Goal: Check status: Check status

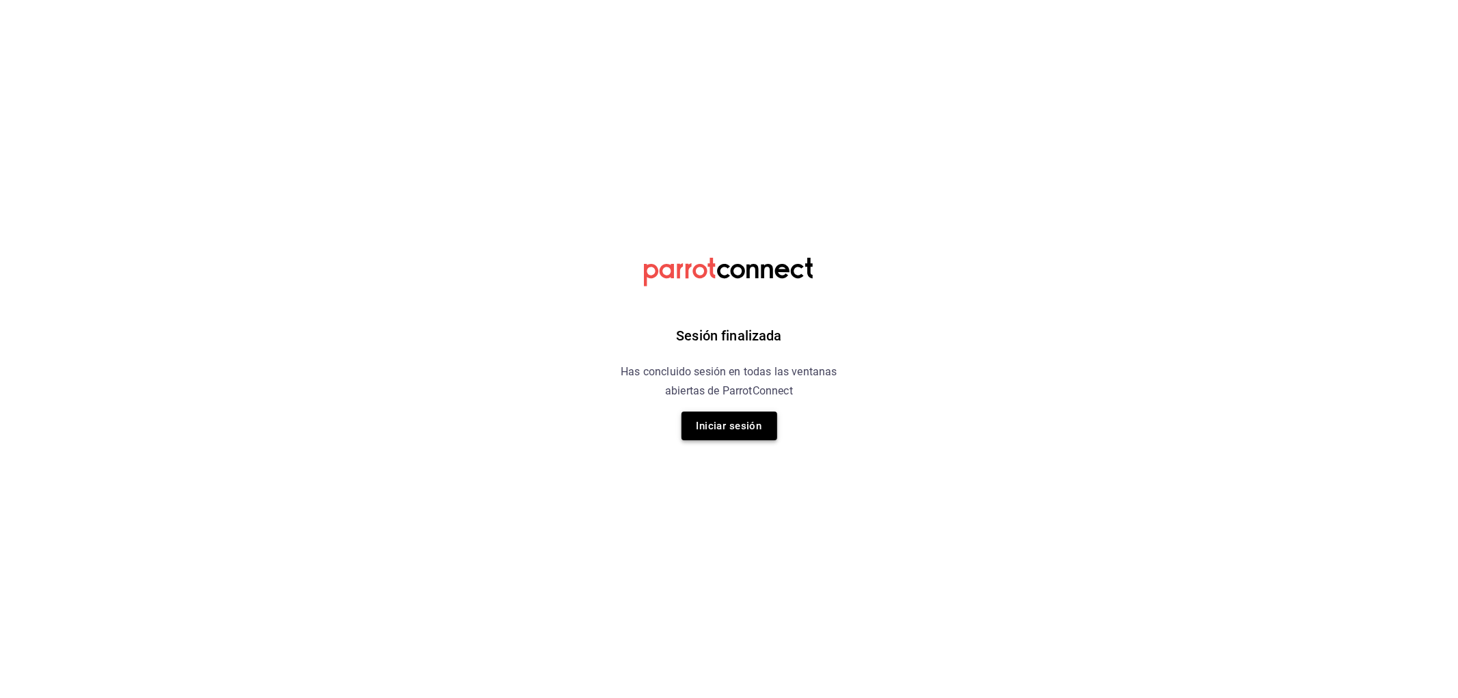
click at [735, 433] on button "Iniciar sesión" at bounding box center [729, 425] width 96 height 29
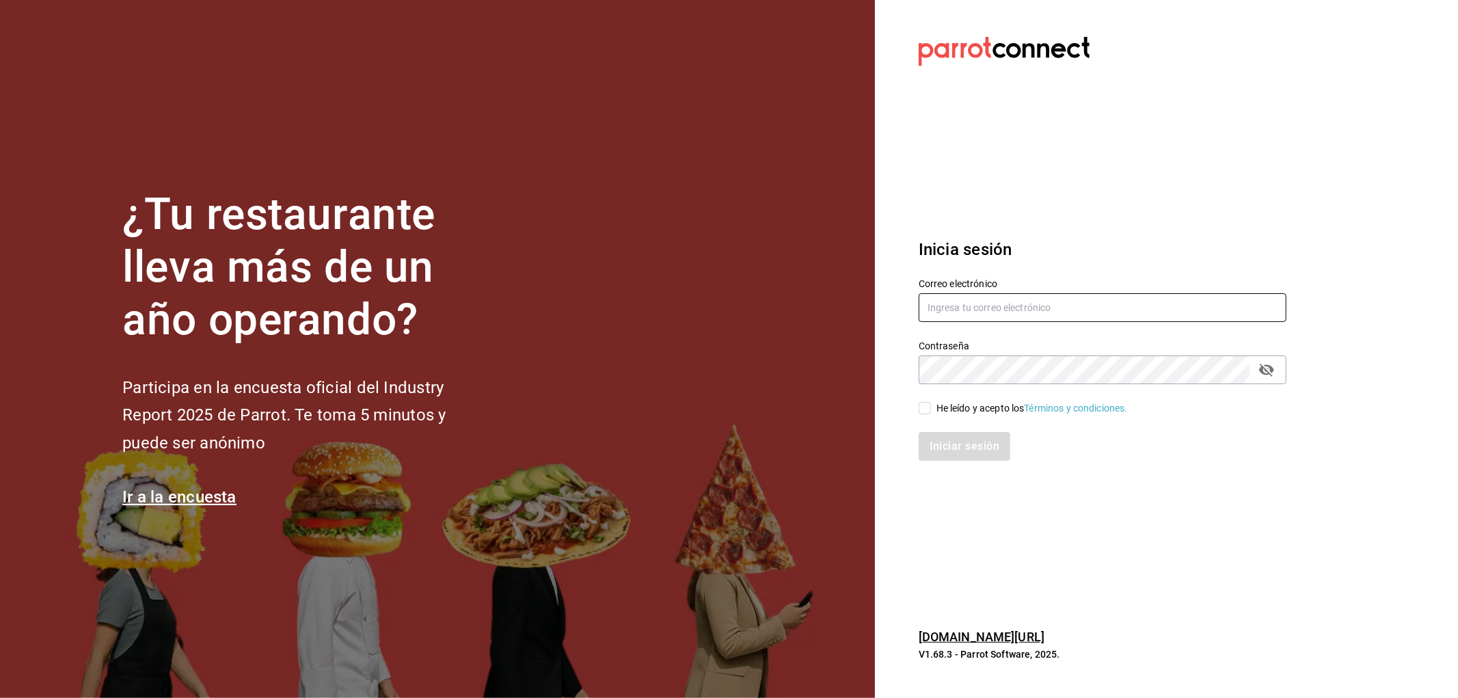
click at [1064, 299] on input "text" at bounding box center [1103, 307] width 368 height 29
type input "rafaed021@gmail.com"
click at [983, 405] on div "He leído y acepto los Términos y condiciones." at bounding box center [1031, 408] width 191 height 14
click at [931, 405] on input "He leído y acepto los Términos y condiciones." at bounding box center [925, 408] width 12 height 12
checkbox input "true"
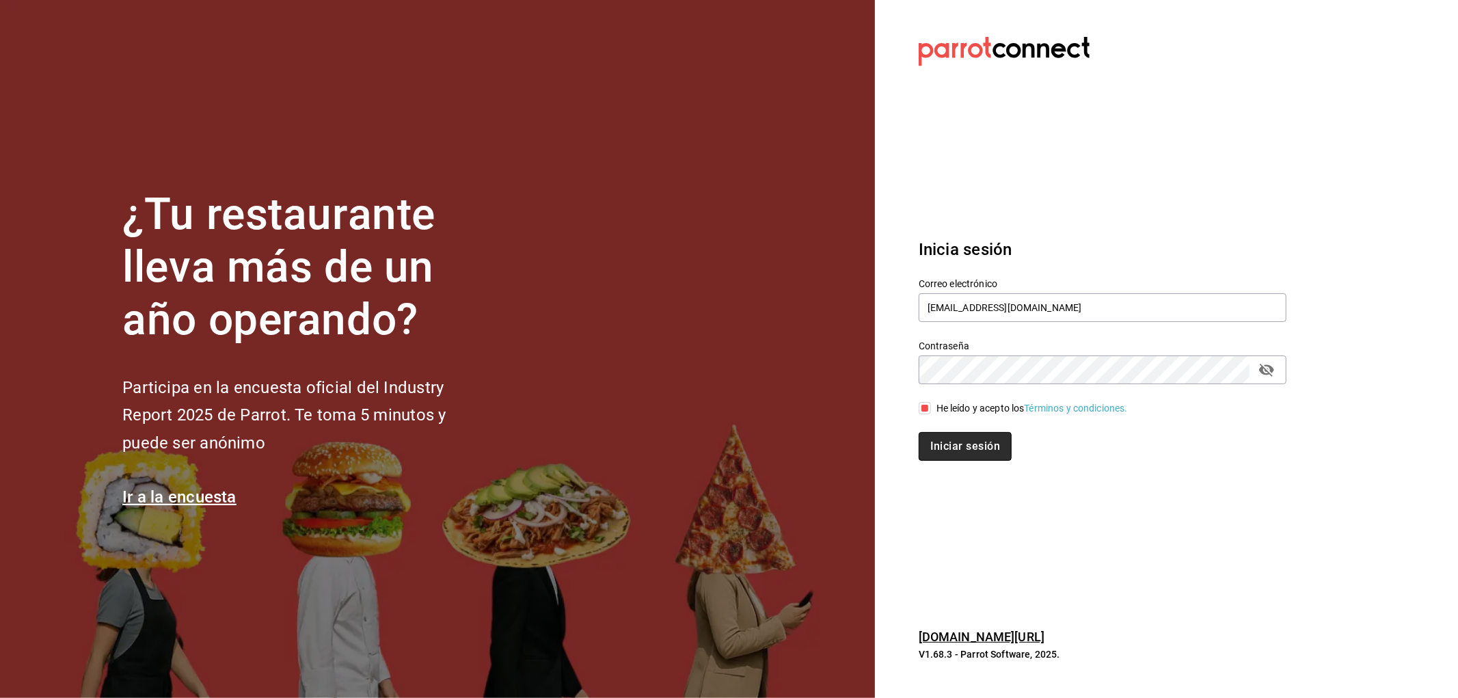
click at [983, 447] on button "Iniciar sesión" at bounding box center [965, 446] width 93 height 29
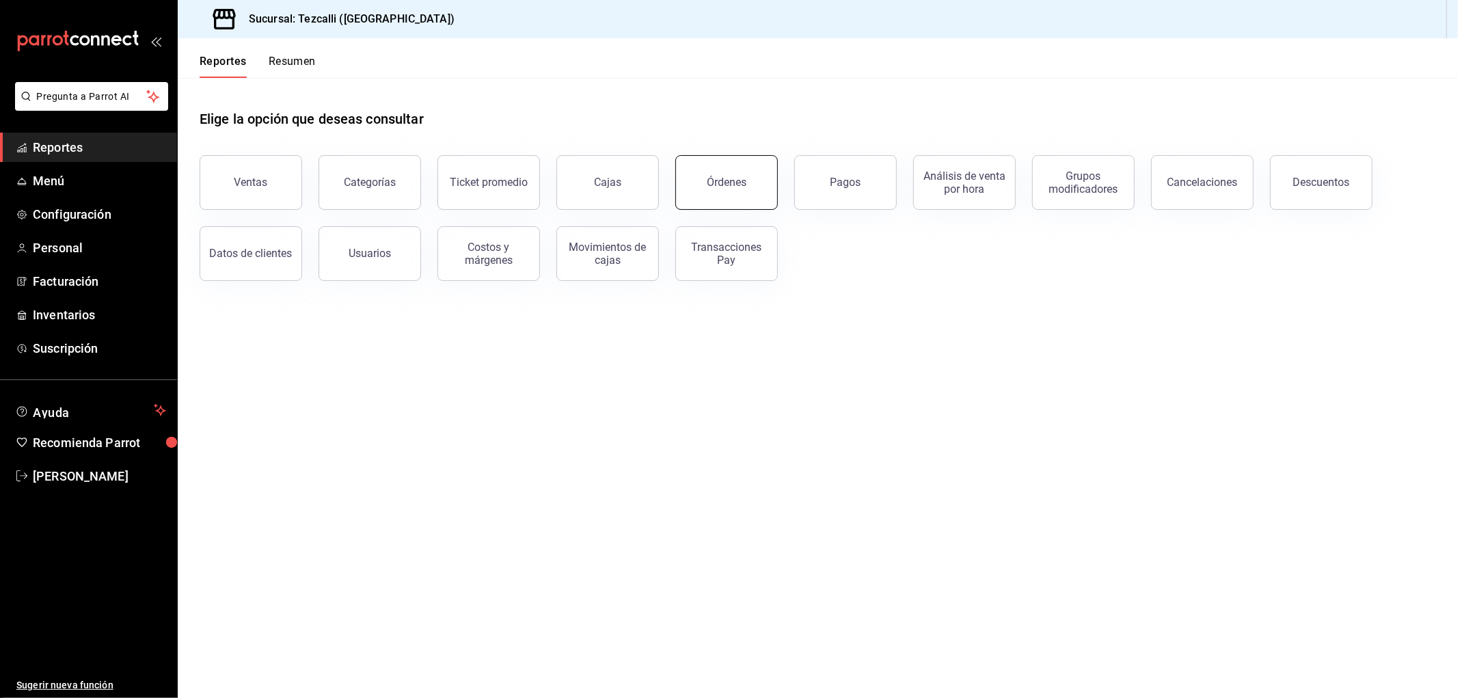
click at [725, 195] on button "Órdenes" at bounding box center [726, 182] width 103 height 55
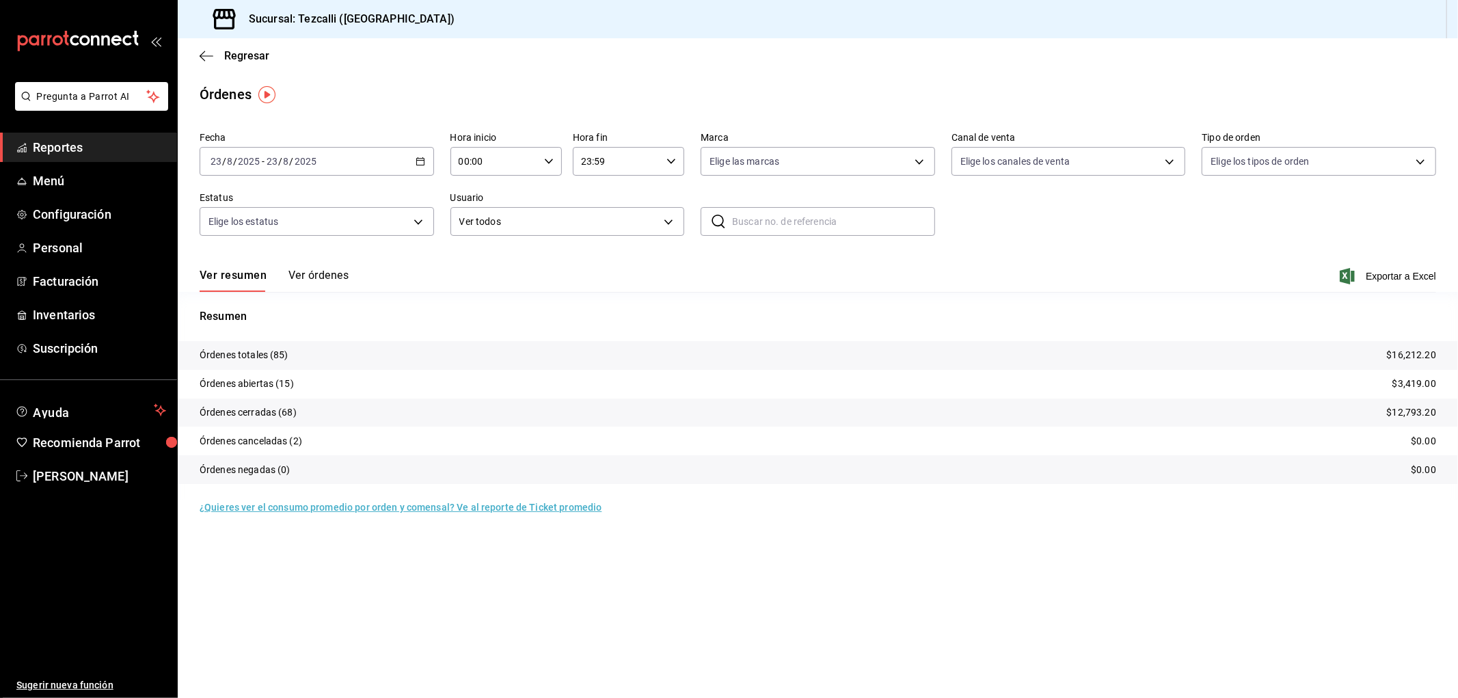
click at [327, 277] on button "Ver órdenes" at bounding box center [318, 280] width 60 height 23
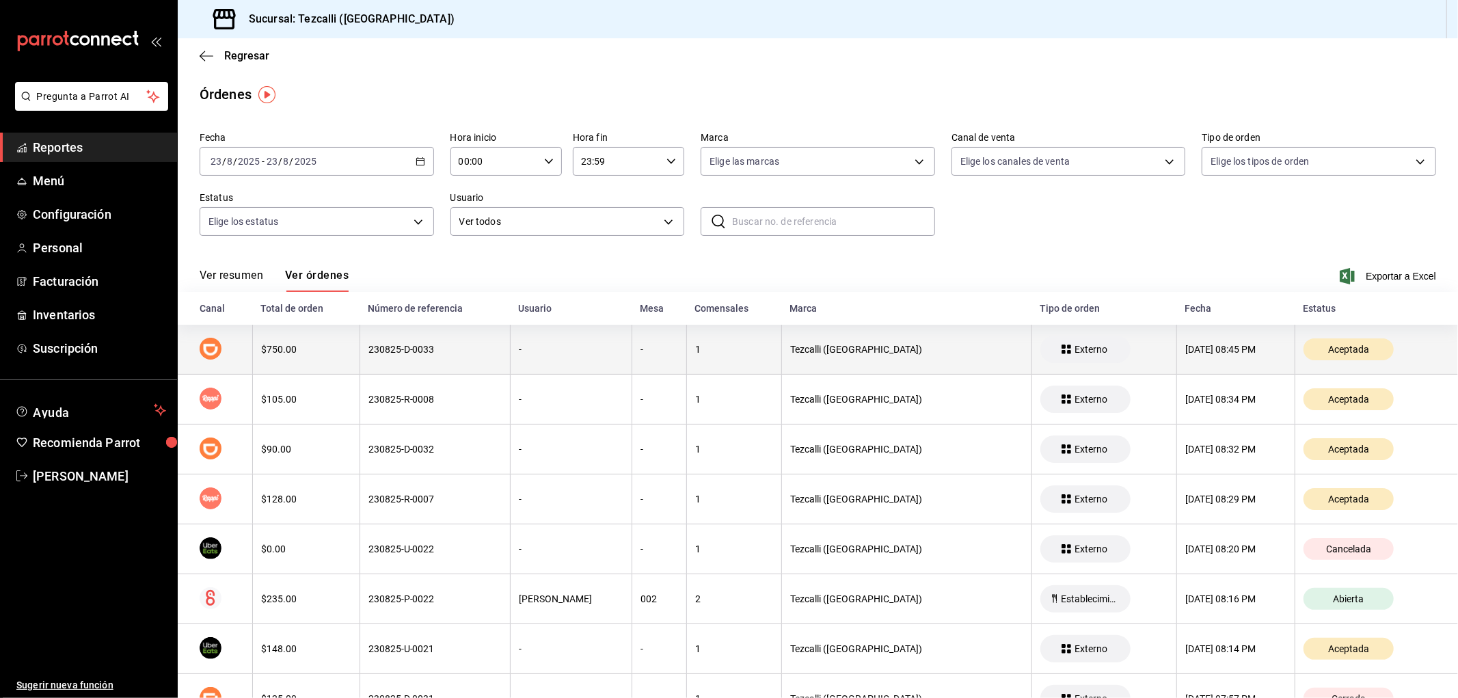
click at [274, 342] on th "$750.00" at bounding box center [305, 350] width 107 height 50
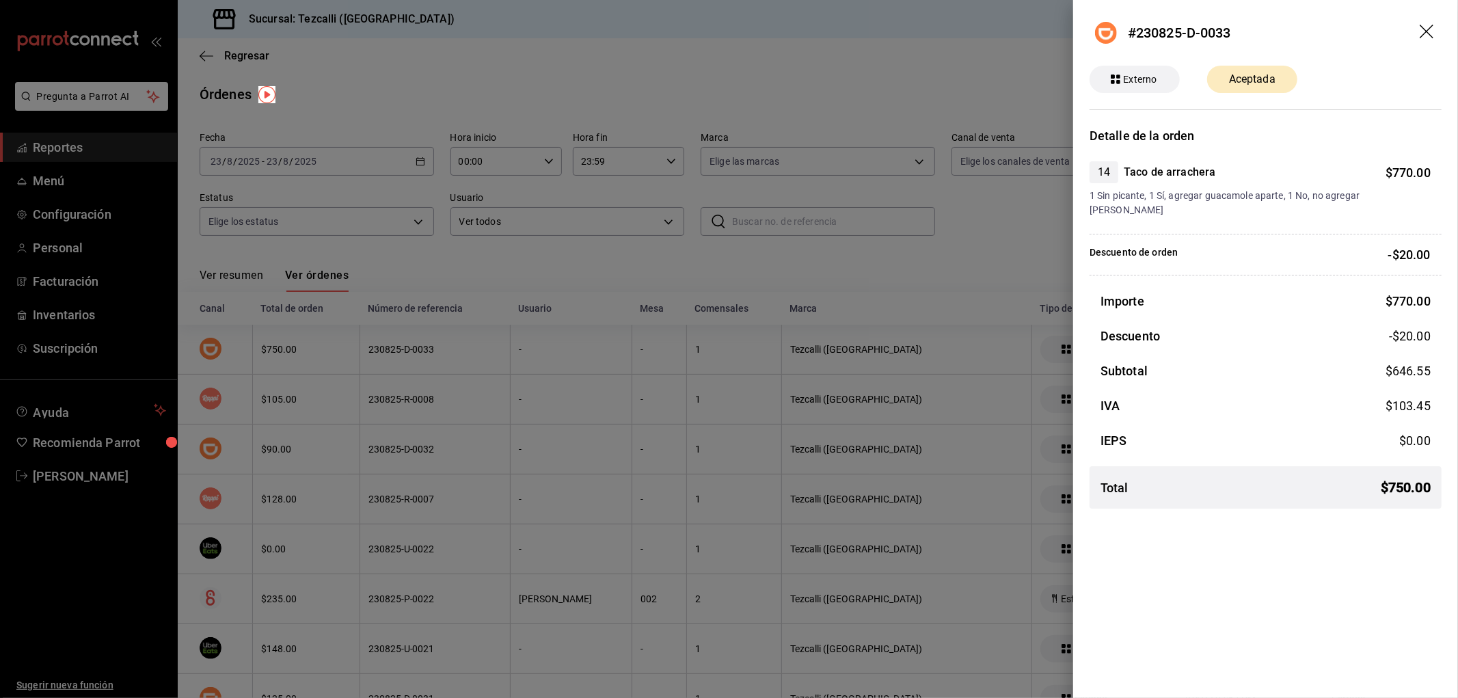
click at [599, 126] on div at bounding box center [729, 349] width 1458 height 698
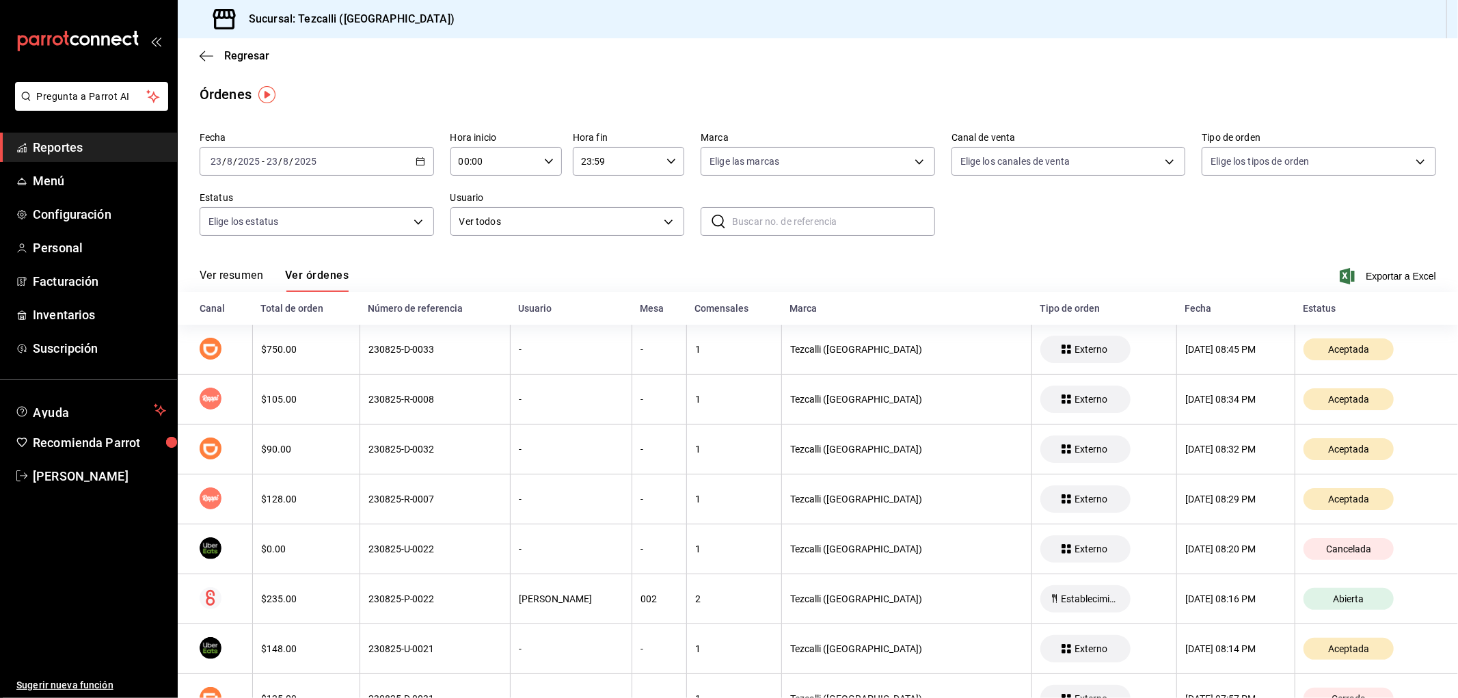
click at [256, 277] on button "Ver resumen" at bounding box center [232, 280] width 64 height 23
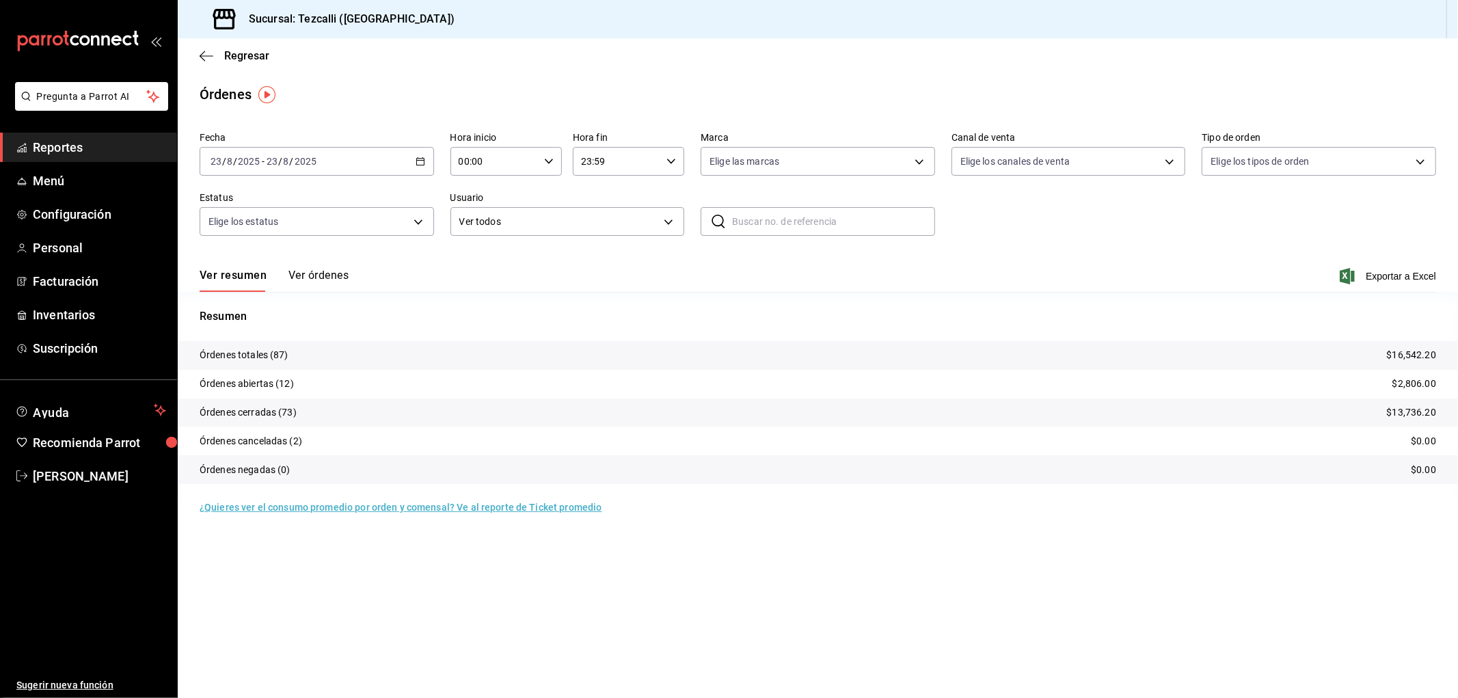
click at [318, 284] on button "Ver órdenes" at bounding box center [318, 280] width 60 height 23
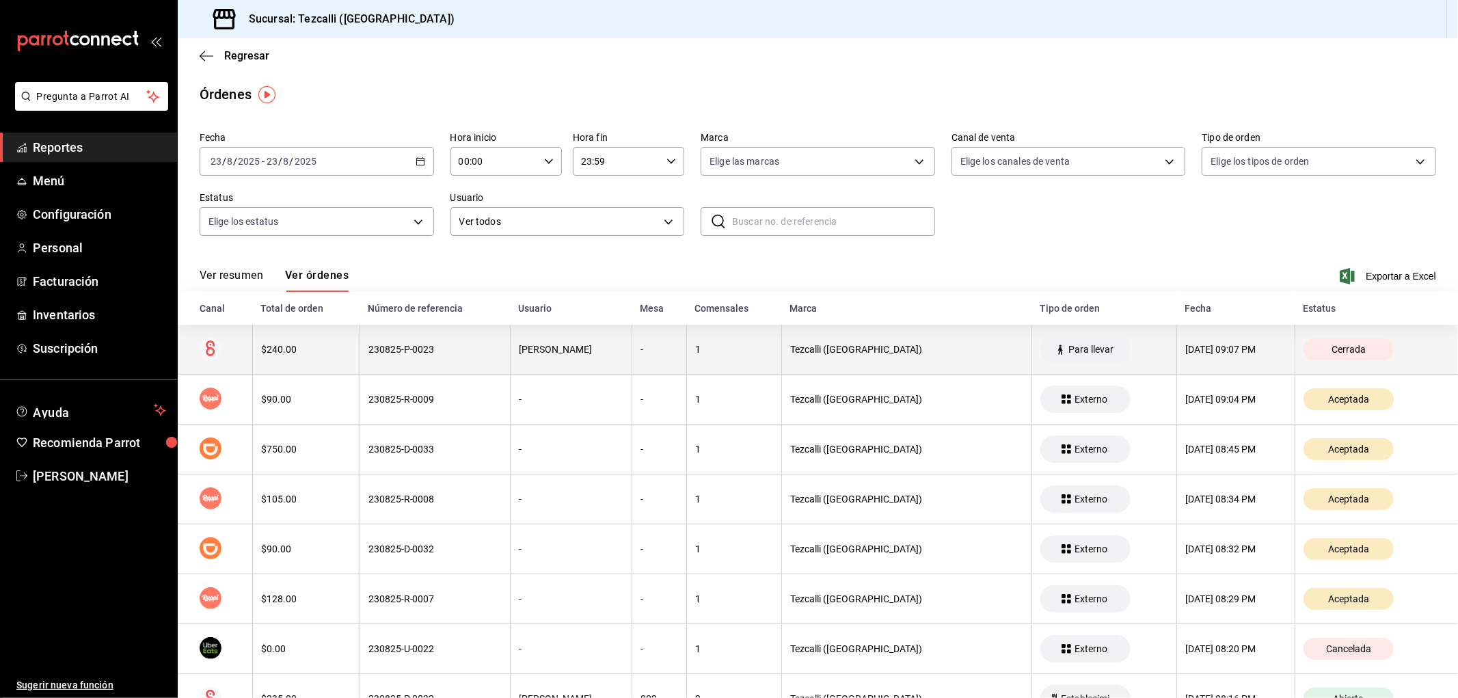
click at [434, 359] on th "230825-P-0023" at bounding box center [434, 350] width 150 height 50
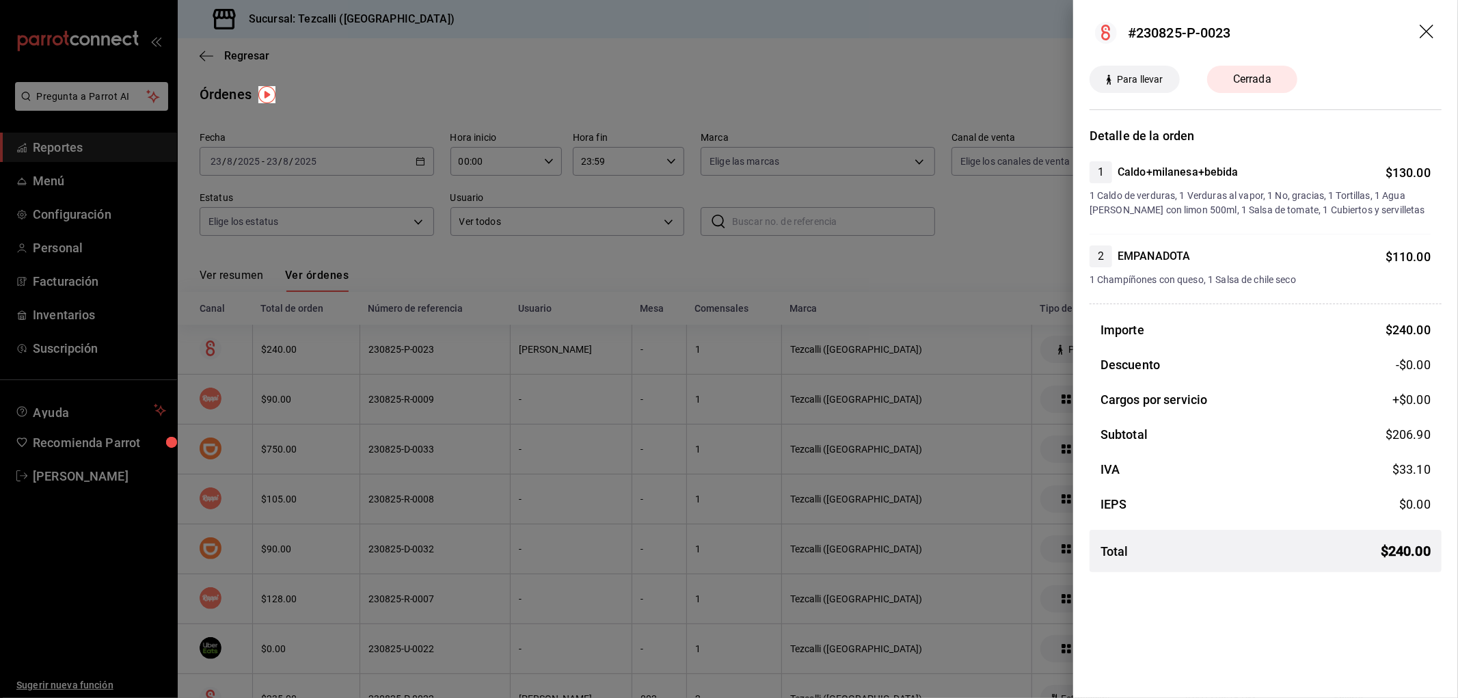
click at [549, 351] on div at bounding box center [729, 349] width 1458 height 698
